Goal: Navigation & Orientation: Go to known website

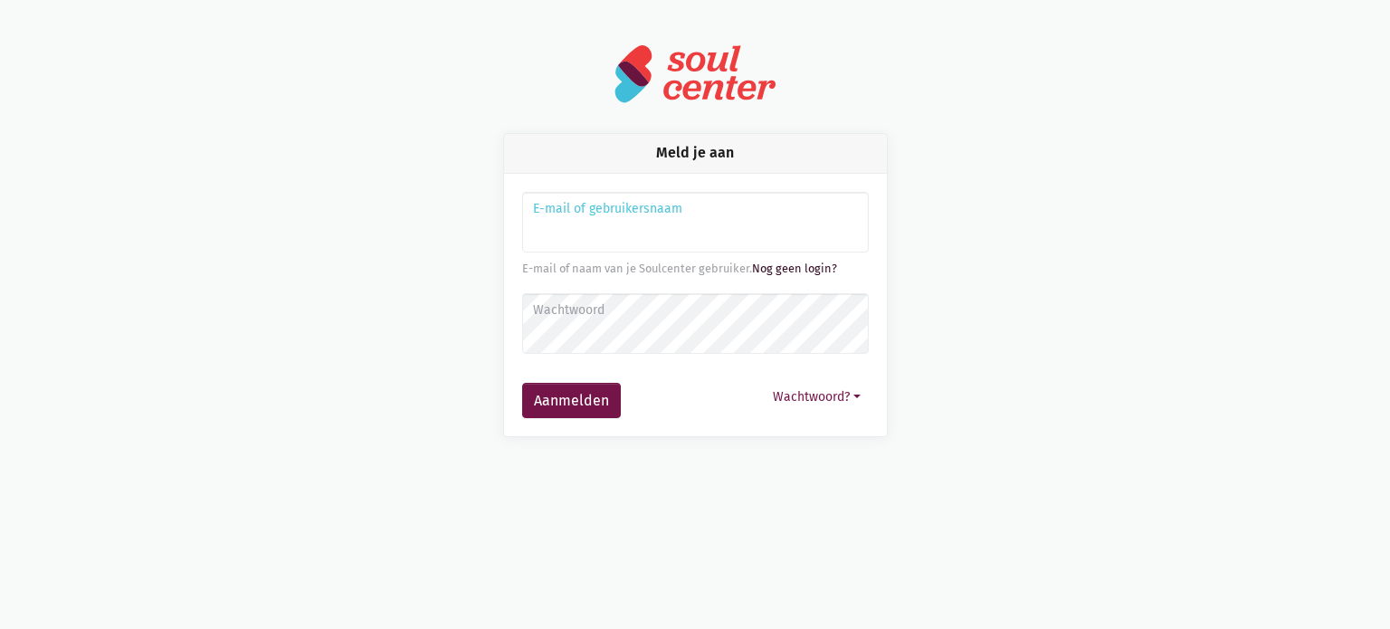
click at [796, 263] on link "Nog geen login?" at bounding box center [794, 269] width 85 height 14
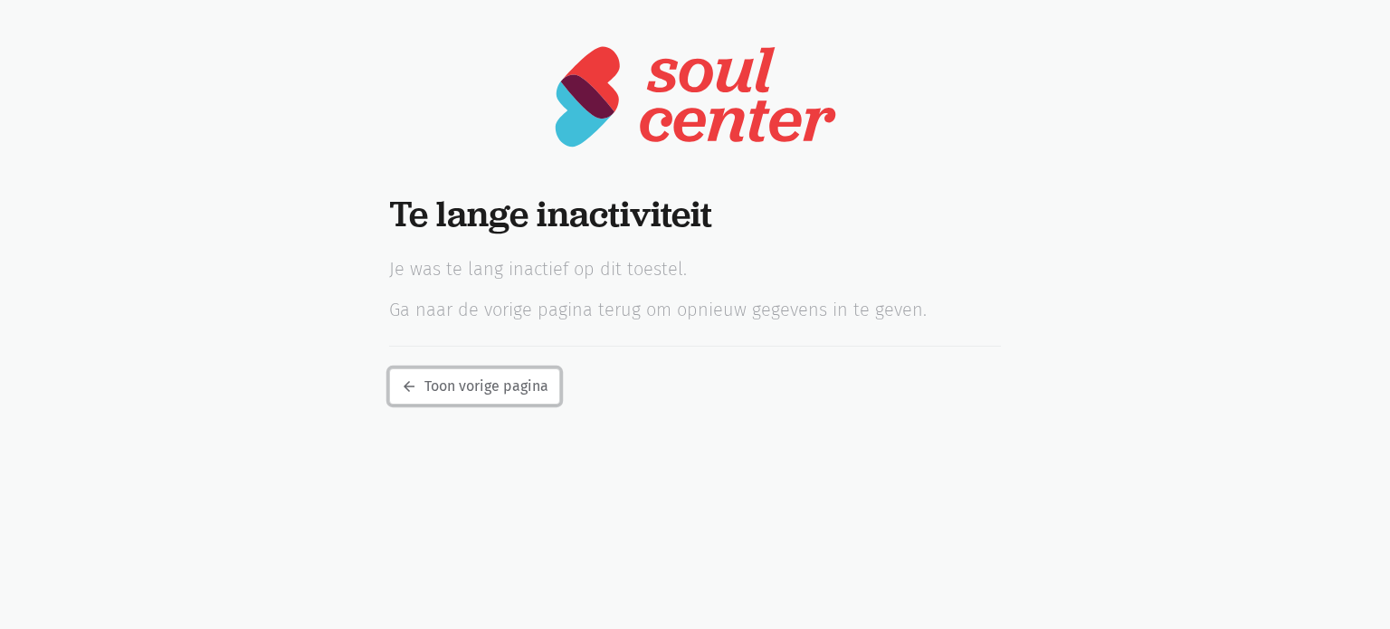
click at [510, 388] on link "arrow_back Toon vorige pagina" at bounding box center [474, 386] width 171 height 36
click at [481, 387] on link "arrow_back Toon vorige pagina" at bounding box center [474, 386] width 171 height 36
click at [476, 372] on link "arrow_back Toon vorige pagina" at bounding box center [474, 386] width 171 height 36
